Goal: Information Seeking & Learning: Learn about a topic

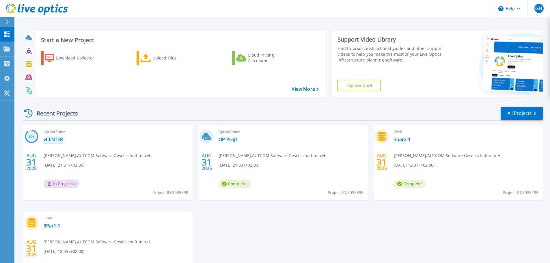
click at [55, 137] on link "vCENTER" at bounding box center [53, 140] width 19 height 6
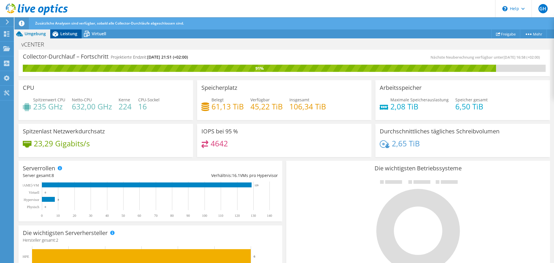
click at [62, 34] on span "Leistung" at bounding box center [68, 33] width 17 height 5
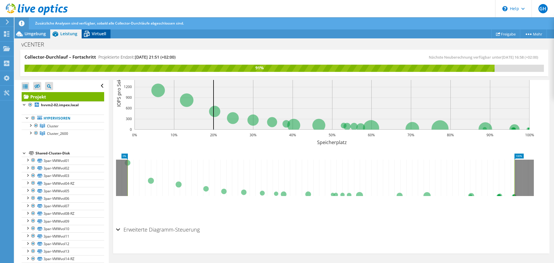
click at [87, 36] on icon at bounding box center [87, 34] width 6 height 5
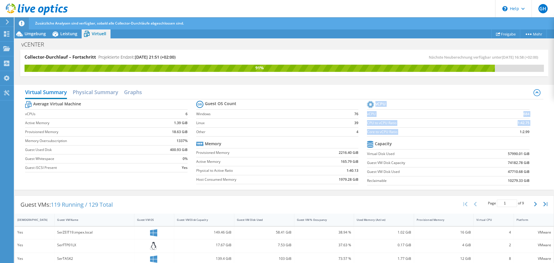
drag, startPoint x: 514, startPoint y: 131, endPoint x: 534, endPoint y: 130, distance: 19.9
click at [534, 130] on section "vCPU vCPU 684 CPU to vCPU Ratio 1:42.75 Core to vCPU Ratio 1:2.99 Capacity Virt…" at bounding box center [452, 144] width 171 height 89
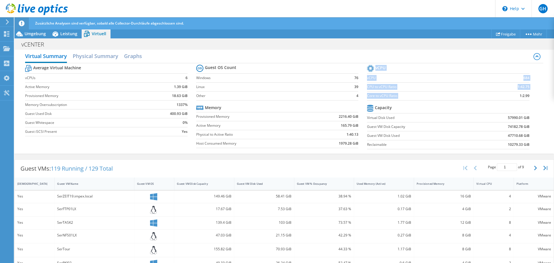
scroll to position [87, 0]
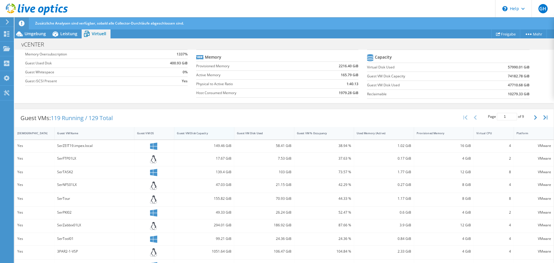
click at [198, 132] on div "Guest VM Disk Capacity" at bounding box center [201, 133] width 48 height 4
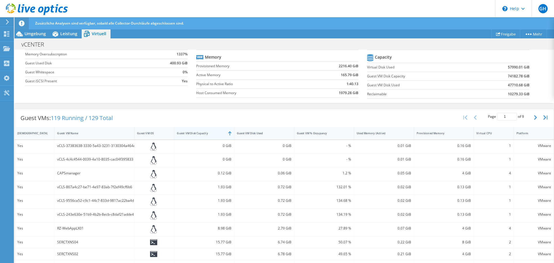
click at [205, 132] on div "Guest VM Disk Capacity" at bounding box center [201, 133] width 48 height 4
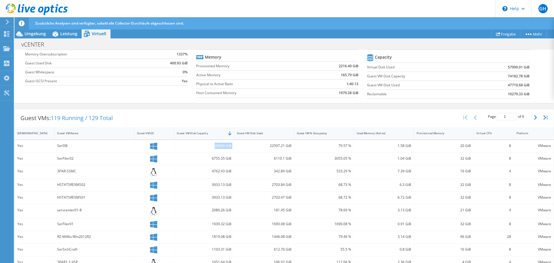
drag, startPoint x: 209, startPoint y: 146, endPoint x: 235, endPoint y: 146, distance: 26.3
click at [235, 146] on div "Yes SerDB 28399 GiB 22597.21 GiB 79.57 % 1.58 GiB 20 GiB 8 VMware" at bounding box center [284, 146] width 539 height 12
click at [68, 34] on span "Leistung" at bounding box center [68, 33] width 17 height 5
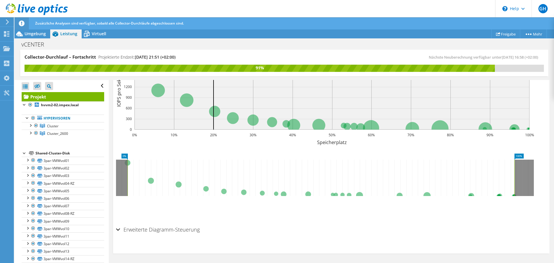
scroll to position [0, 0]
click at [38, 38] on div "Umgebung" at bounding box center [32, 33] width 36 height 9
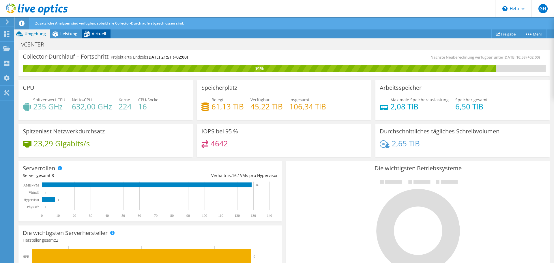
click at [105, 33] on span "Virtuell" at bounding box center [99, 33] width 14 height 5
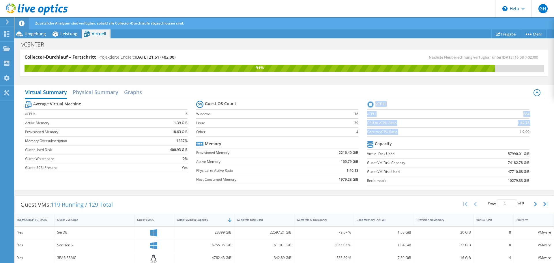
drag, startPoint x: 510, startPoint y: 133, endPoint x: 530, endPoint y: 133, distance: 19.3
click at [530, 133] on section "vCPU vCPU 684 CPU to vCPU Ratio 1:42.75 Core to vCPU Ratio 1:2.99 Capacity Virt…" at bounding box center [452, 144] width 171 height 89
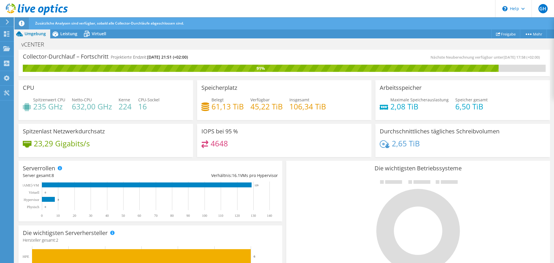
click at [338, 41] on div "vCENTER Drucken" at bounding box center [284, 44] width 540 height 11
